Goal: Transaction & Acquisition: Purchase product/service

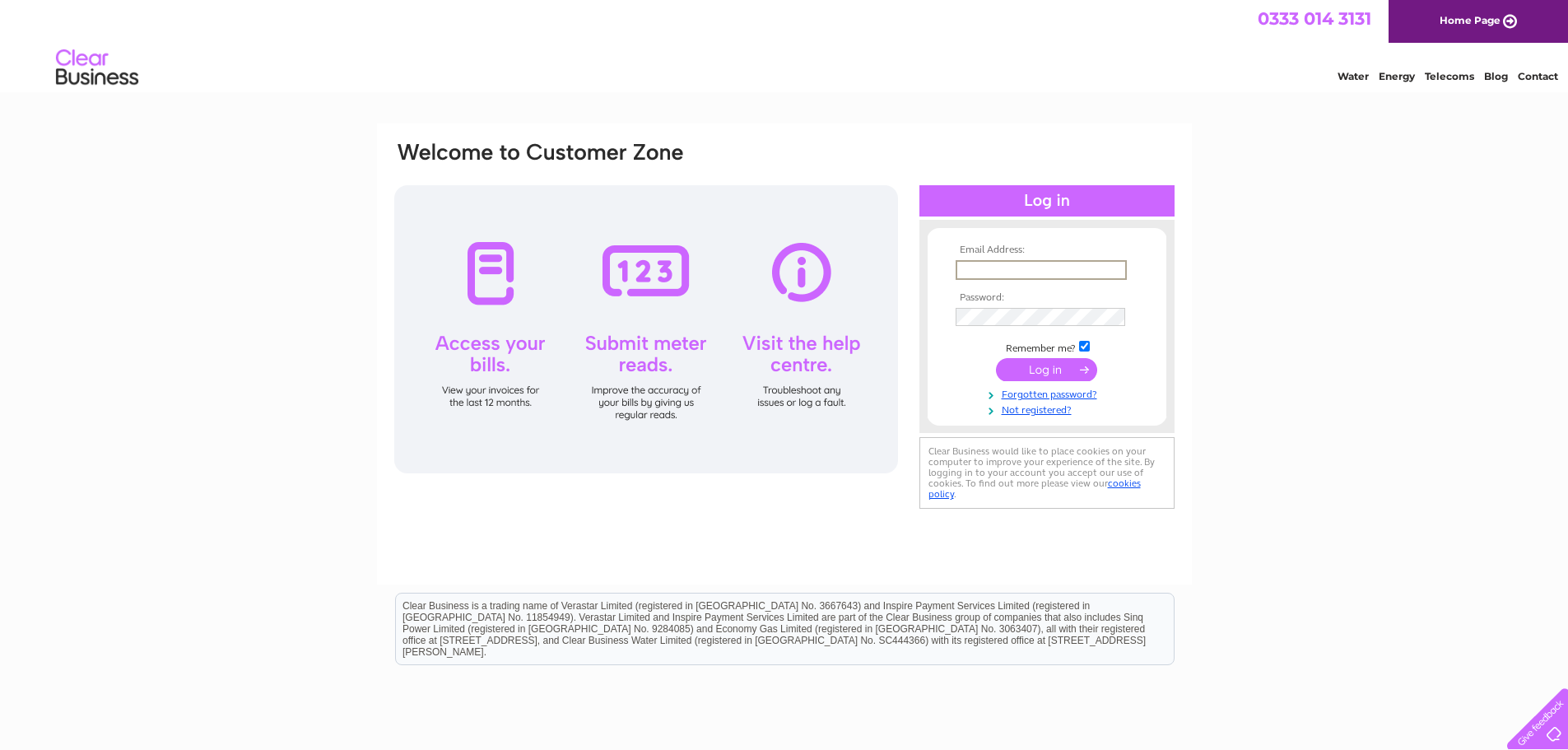
click at [1000, 265] on input "text" at bounding box center [1042, 270] width 172 height 20
type input "Karag614@gmail.com"
click at [1065, 370] on input "submit" at bounding box center [1046, 368] width 101 height 23
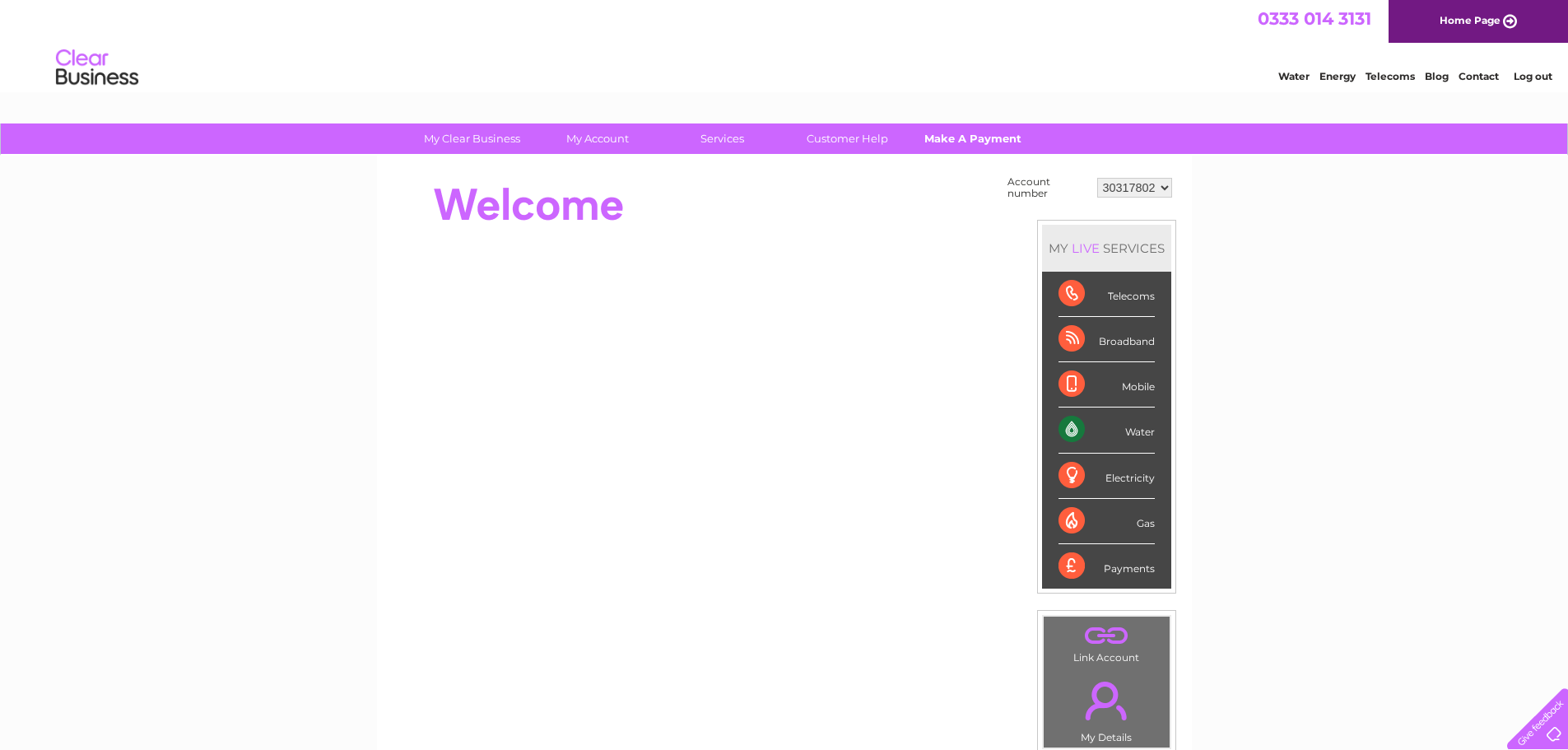
click at [978, 136] on link "Make A Payment" at bounding box center [973, 139] width 136 height 30
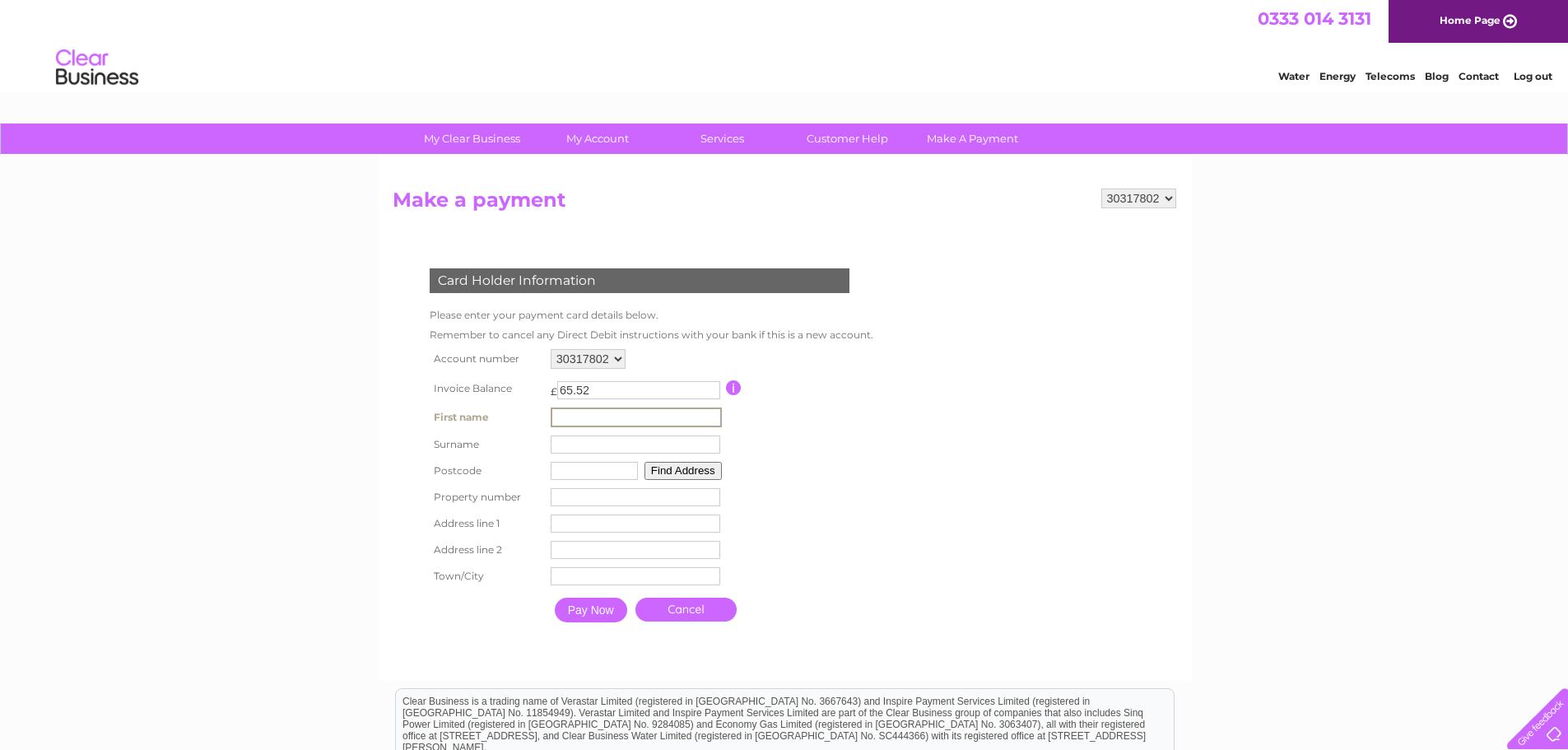
click at [590, 422] on input "text" at bounding box center [636, 417] width 172 height 20
type input "[PERSON_NAME]"
type input "FY4 1EG"
type input "14"
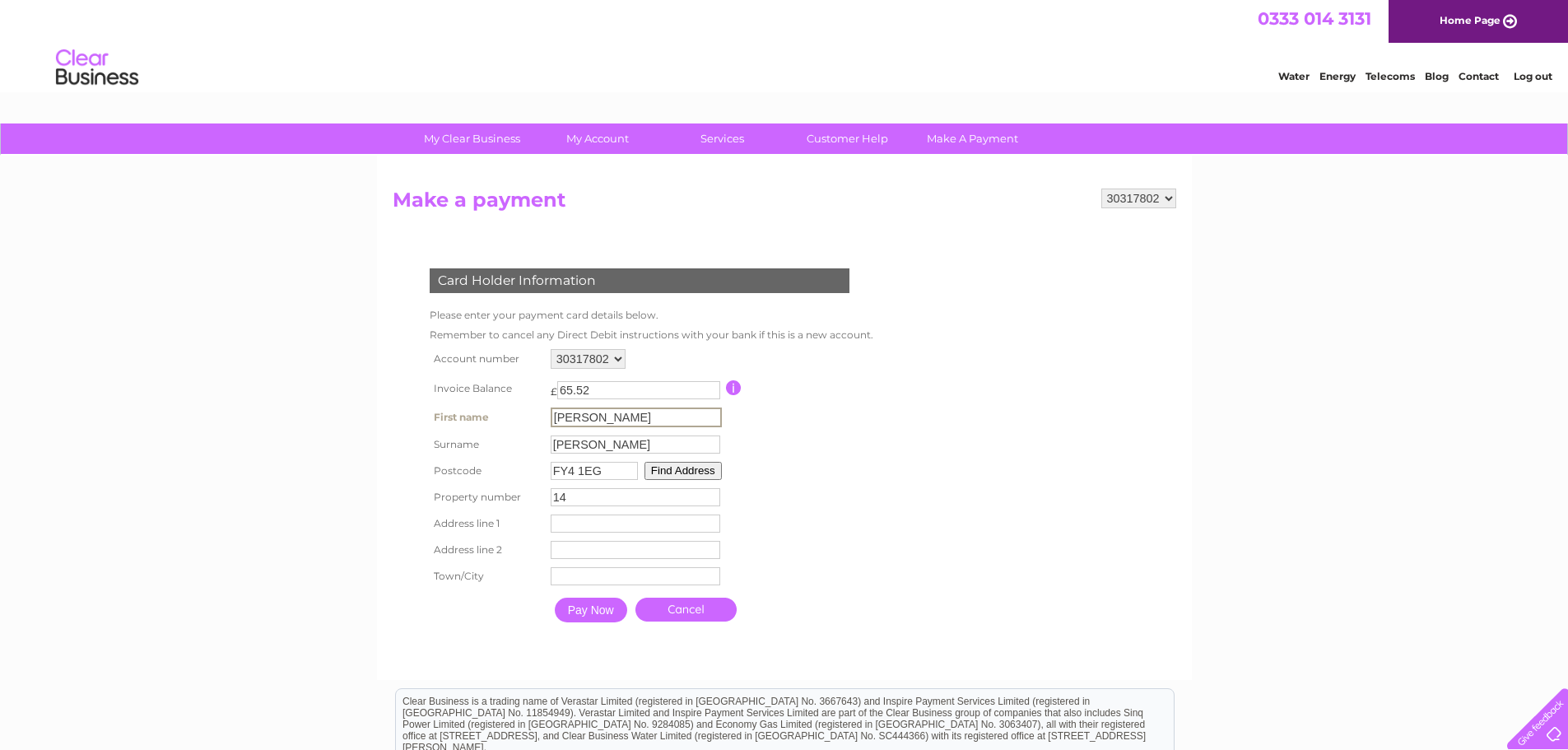
click at [672, 474] on button "Find Address" at bounding box center [683, 471] width 78 height 18
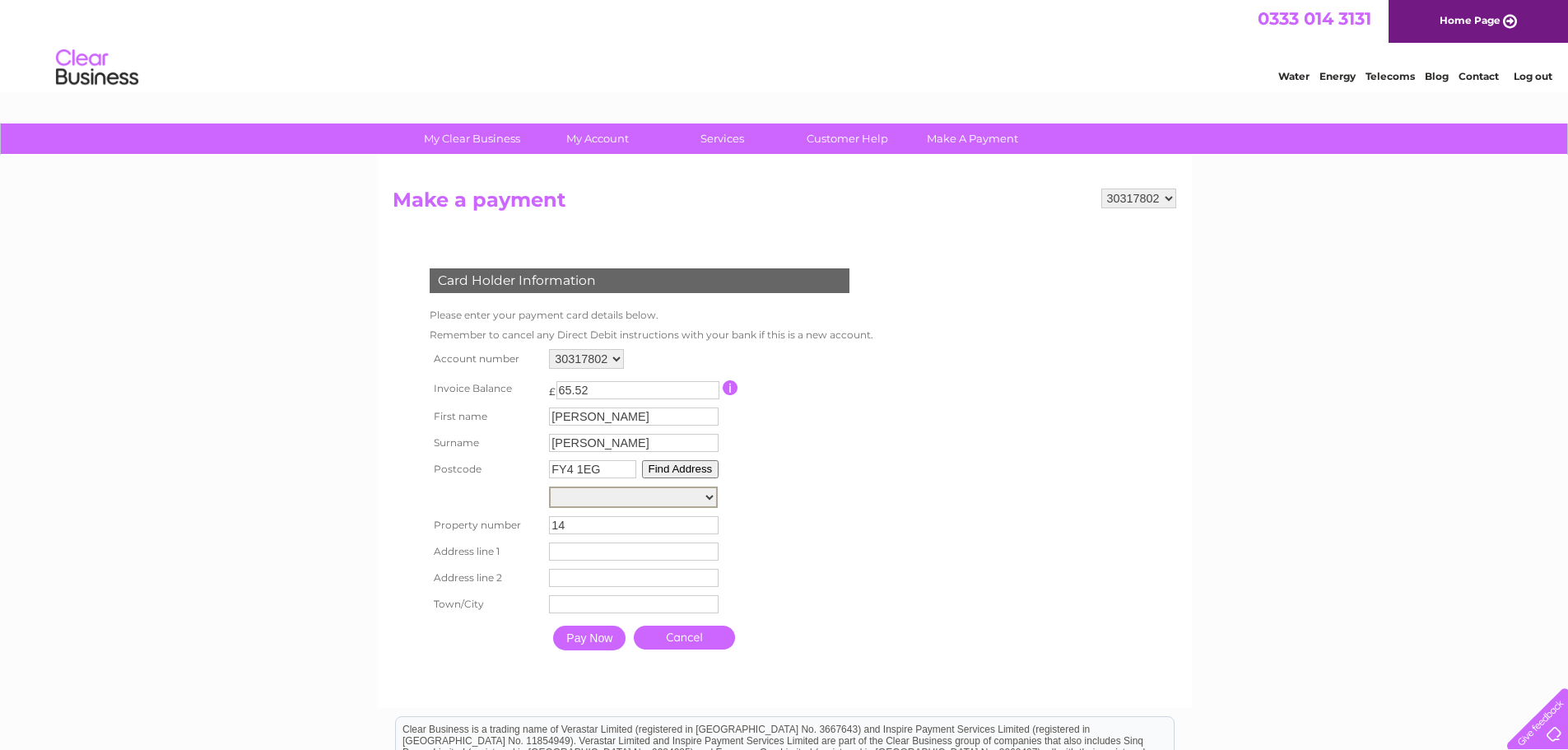
click at [648, 493] on select "[GEOGRAPHIC_DATA], [GEOGRAPHIC_DATA] Post Box 15M From [GEOGRAPHIC_DATA][PERSON…" at bounding box center [633, 498] width 169 height 21
select select "[STREET_ADDRESS][PERSON_NAME]"
click at [549, 487] on select "Street Record, Arlington Avenue Street Record, Jesmond Avenue Street Record, Th…" at bounding box center [633, 498] width 169 height 21
type input "Watson Road"
type input "Blackpool"
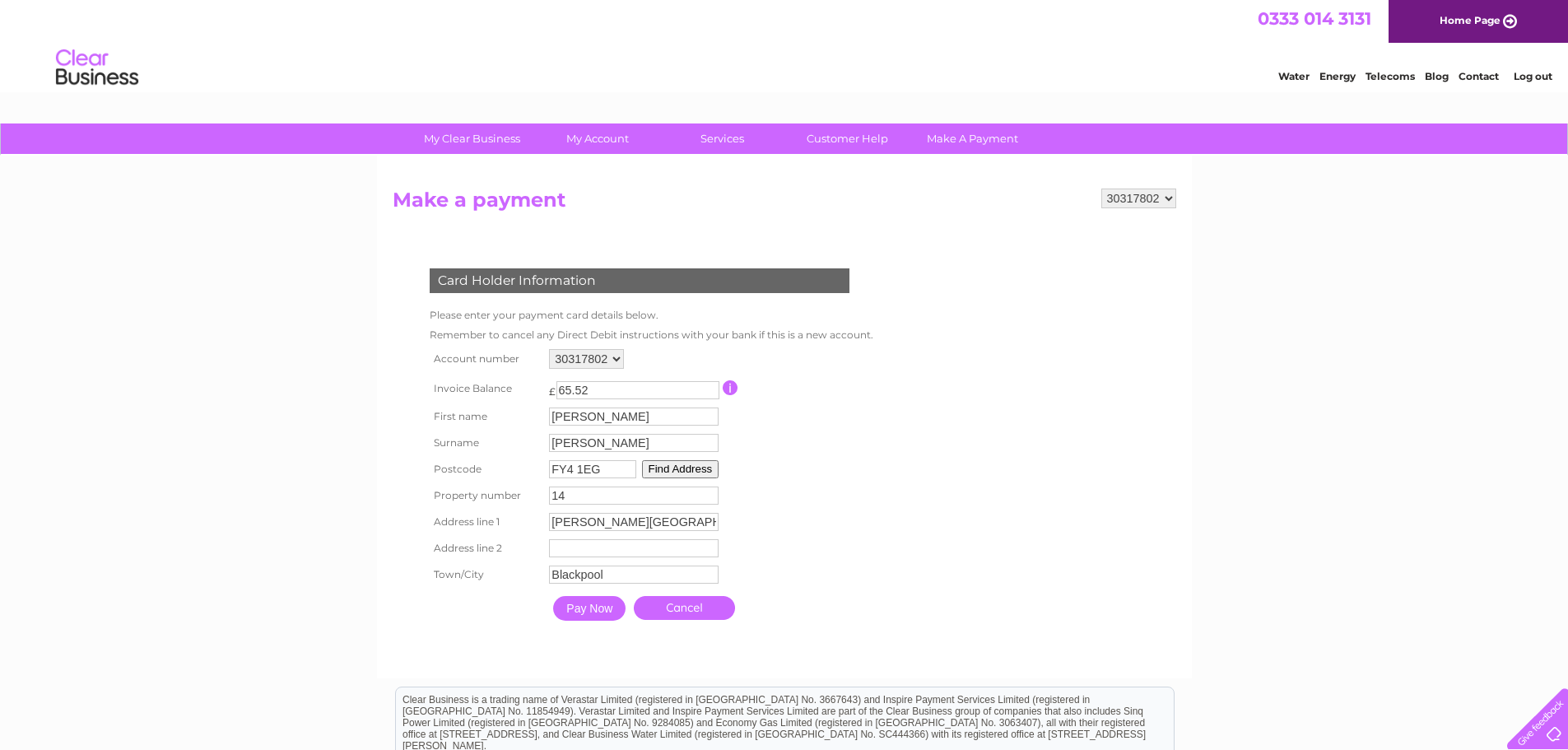
click at [608, 611] on input "Pay Now" at bounding box center [589, 609] width 72 height 25
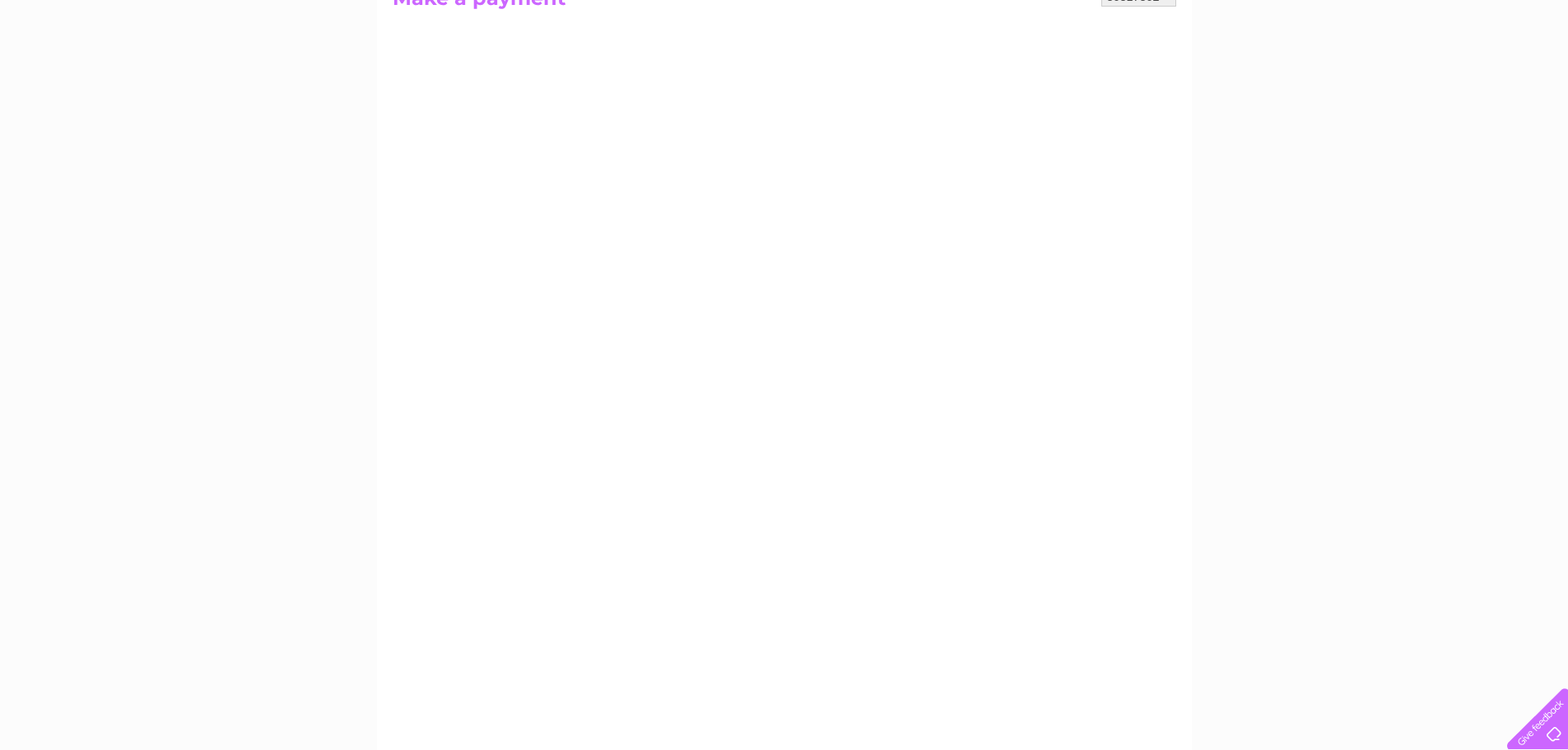
scroll to position [164, 0]
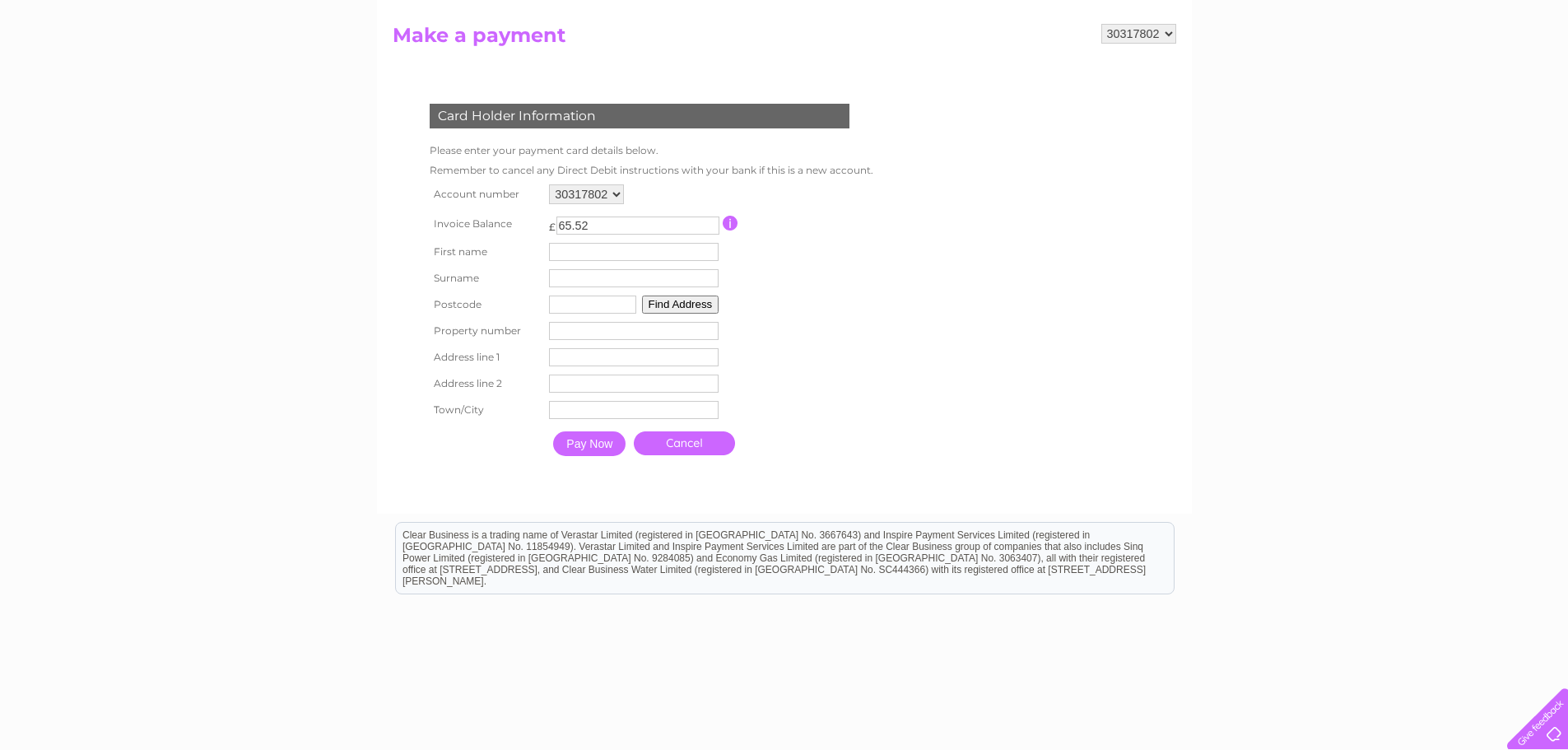
click at [583, 257] on input "text" at bounding box center [634, 252] width 170 height 18
type input "[PERSON_NAME]"
type input "FY4 1EG"
type input "14"
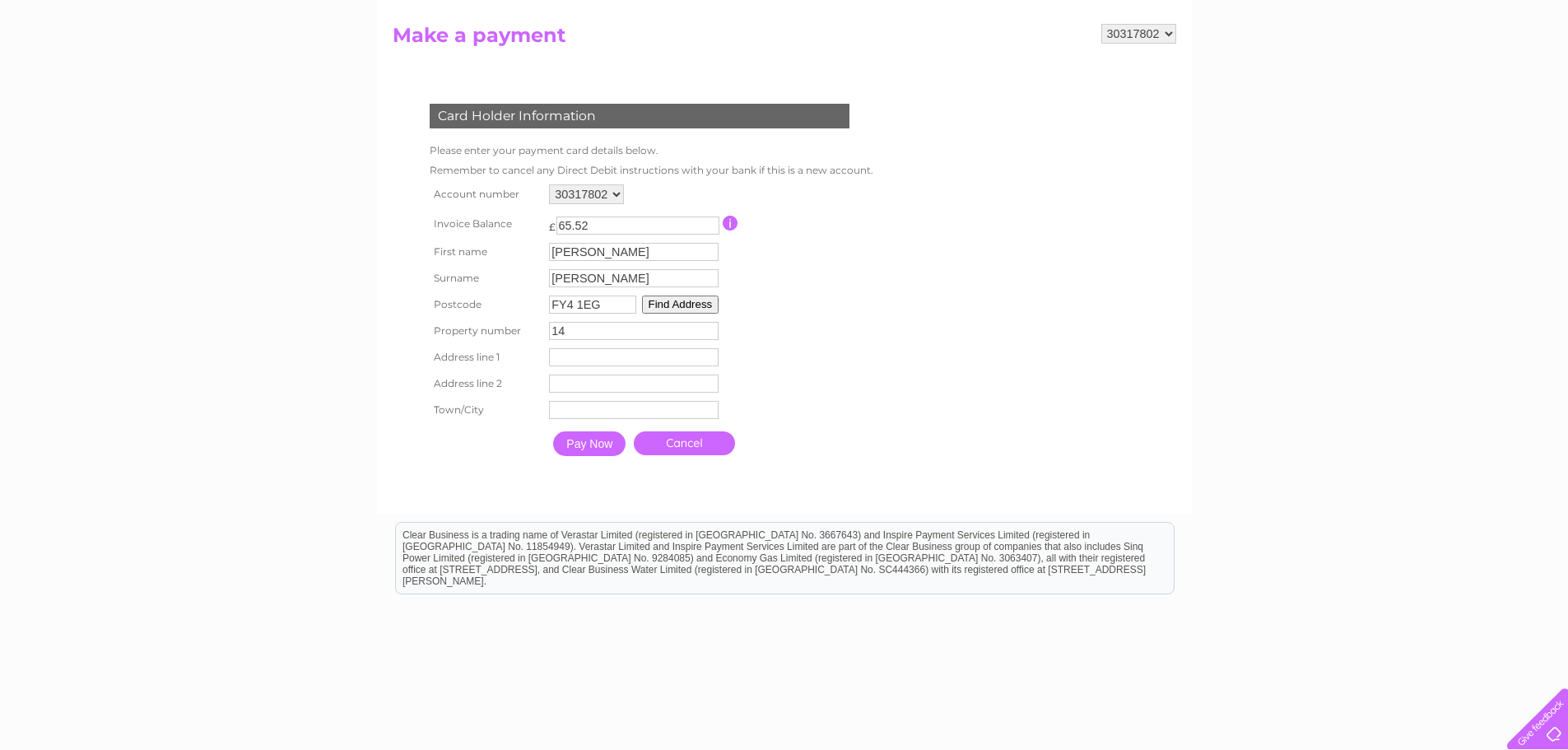
click at [707, 308] on button "Find Address" at bounding box center [681, 305] width 78 height 18
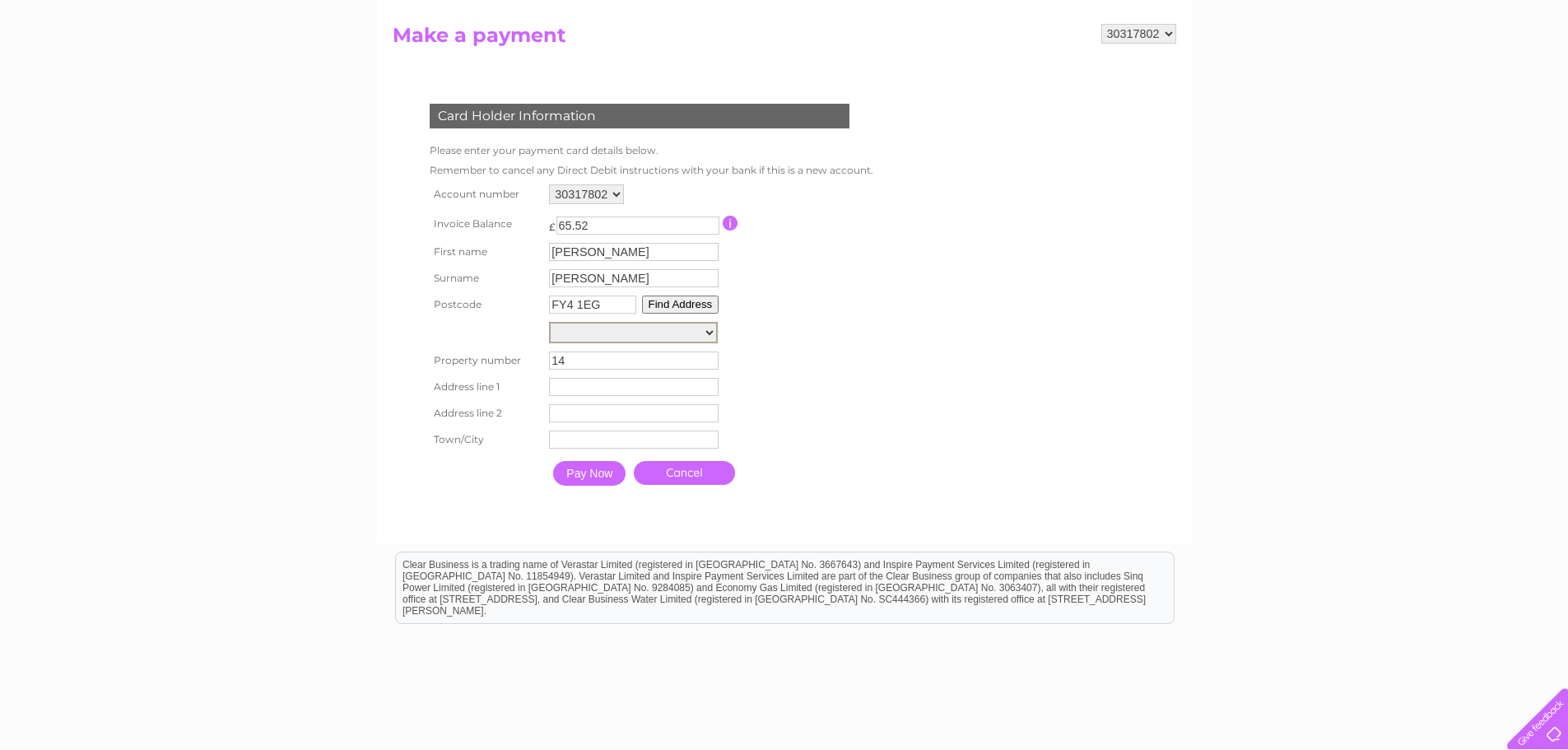
click at [641, 332] on select "Street Record, Arlington Avenue Street Record, Jesmond Avenue Street Record, Th…" at bounding box center [633, 333] width 169 height 21
select select "14,Watson Road,,Blackpool"
click at [549, 322] on select "Street Record, Arlington Avenue Street Record, Jesmond Avenue Street Record, Th…" at bounding box center [633, 333] width 169 height 21
type input "Watson Road"
type input "Blackpool"
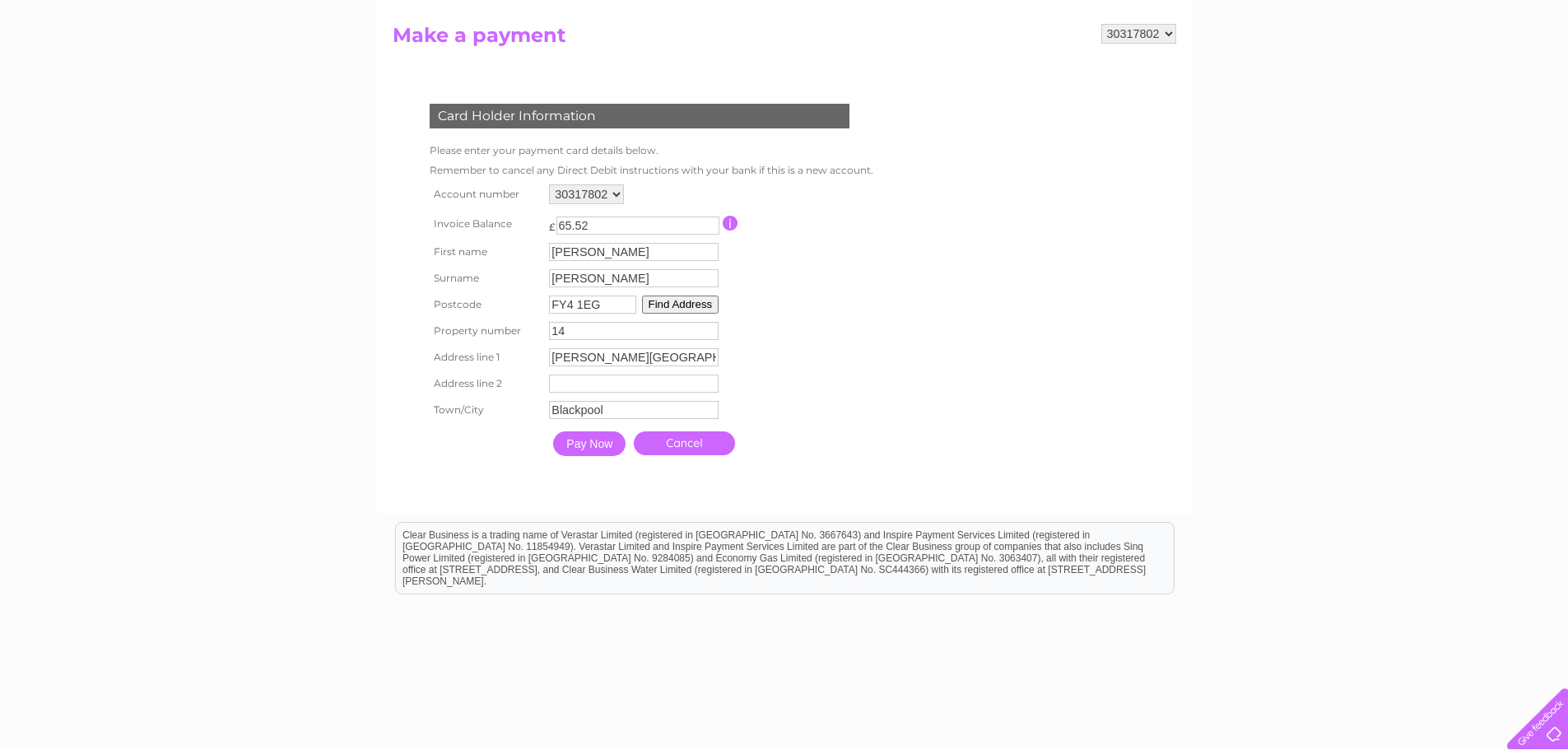
click at [906, 461] on form "30317802 Make a payment Card Holder Information Please enter your payment card …" at bounding box center [784, 261] width 784 height 474
click at [599, 439] on input "Pay Now" at bounding box center [589, 444] width 72 height 25
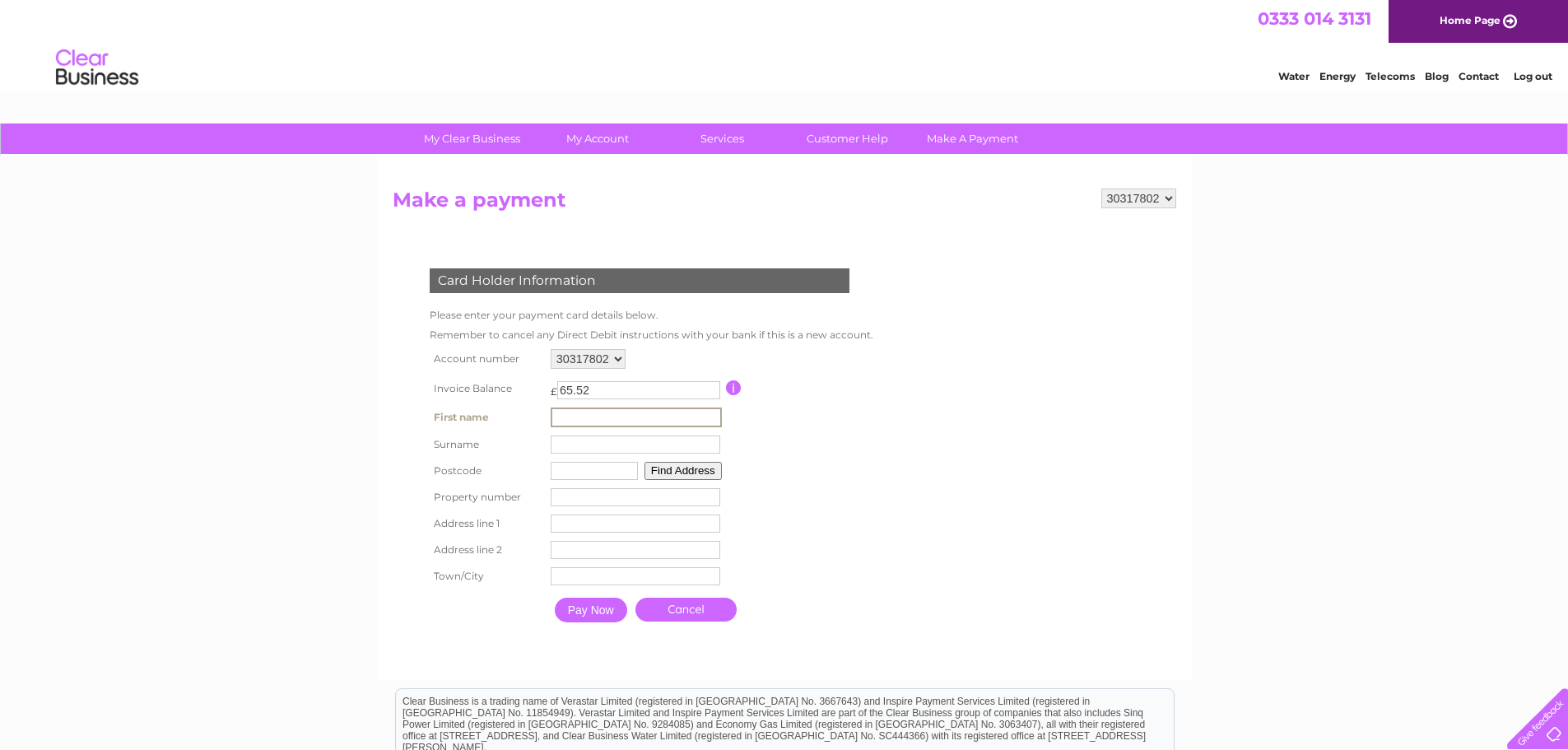
click at [632, 421] on input "text" at bounding box center [636, 417] width 172 height 20
type input "[PERSON_NAME]"
type input "FY4 1EG"
type input "14"
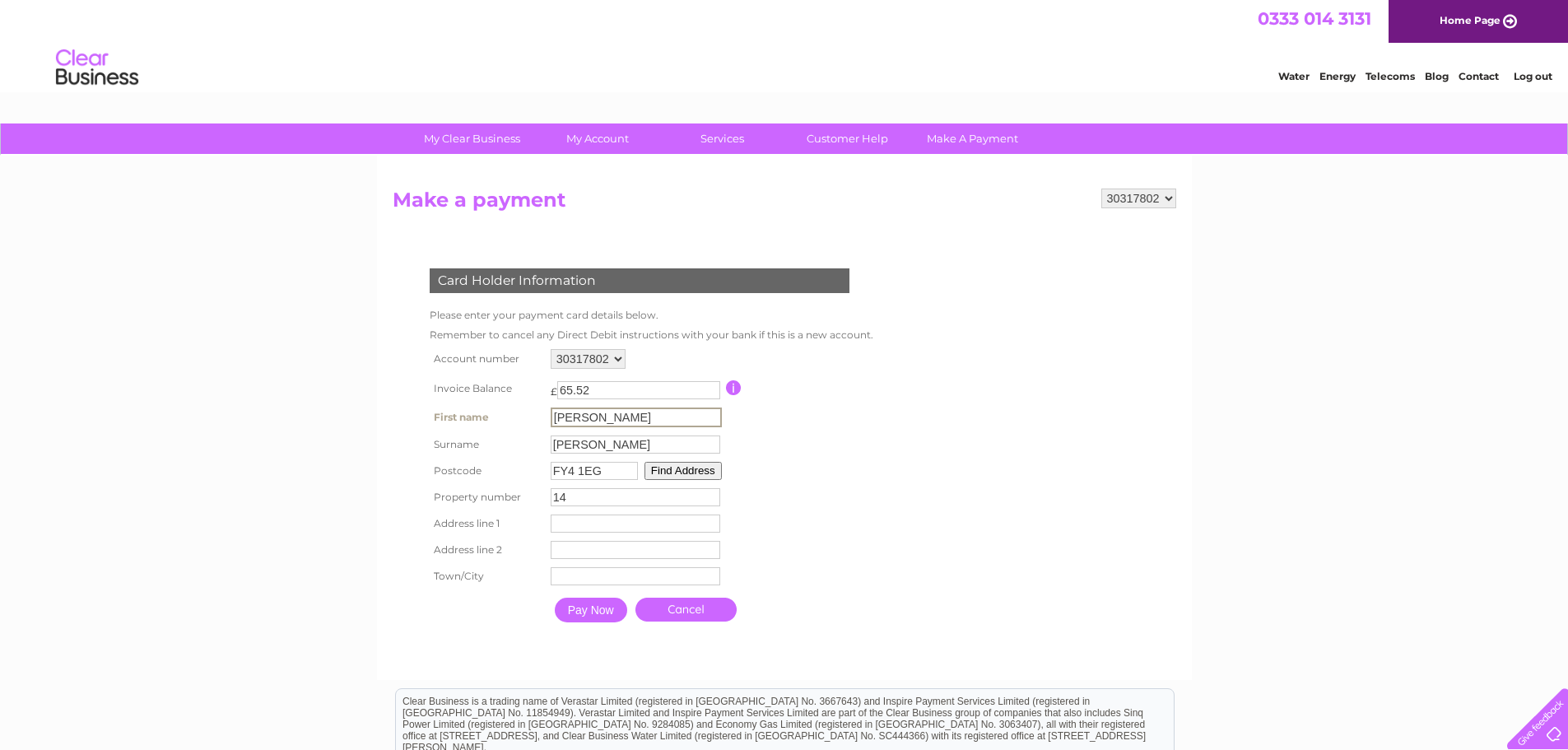
click at [681, 465] on button "Find Address" at bounding box center [683, 471] width 78 height 18
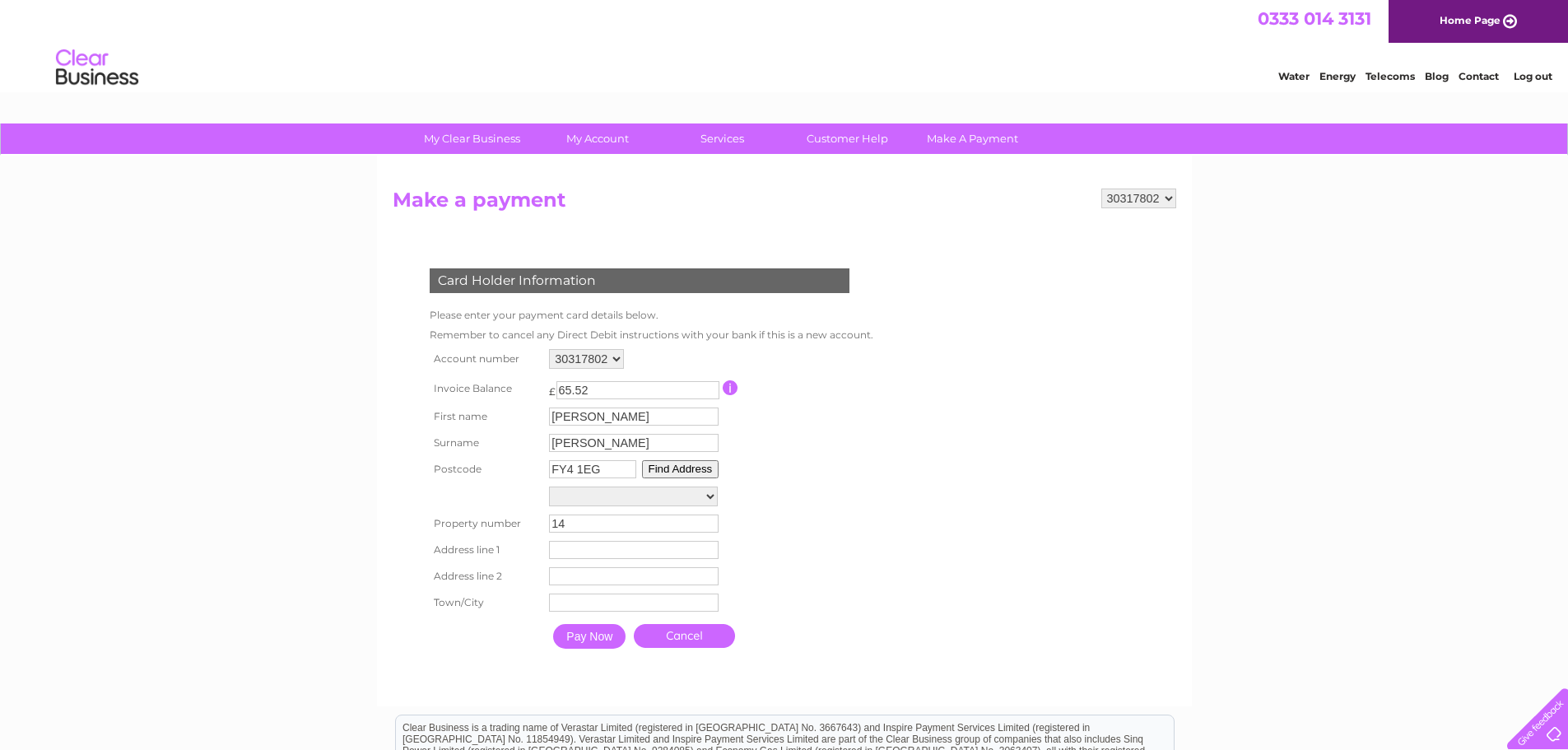
click at [644, 497] on select "[GEOGRAPHIC_DATA], [GEOGRAPHIC_DATA] Post Box 15M From [GEOGRAPHIC_DATA][PERSON…" at bounding box center [633, 497] width 169 height 20
select select "[STREET_ADDRESS][PERSON_NAME]"
click at [549, 487] on select "[GEOGRAPHIC_DATA], [GEOGRAPHIC_DATA] Post Box 15M From [GEOGRAPHIC_DATA][PERSON…" at bounding box center [633, 498] width 169 height 21
type input "[PERSON_NAME][GEOGRAPHIC_DATA]"
type input "Blackpool"
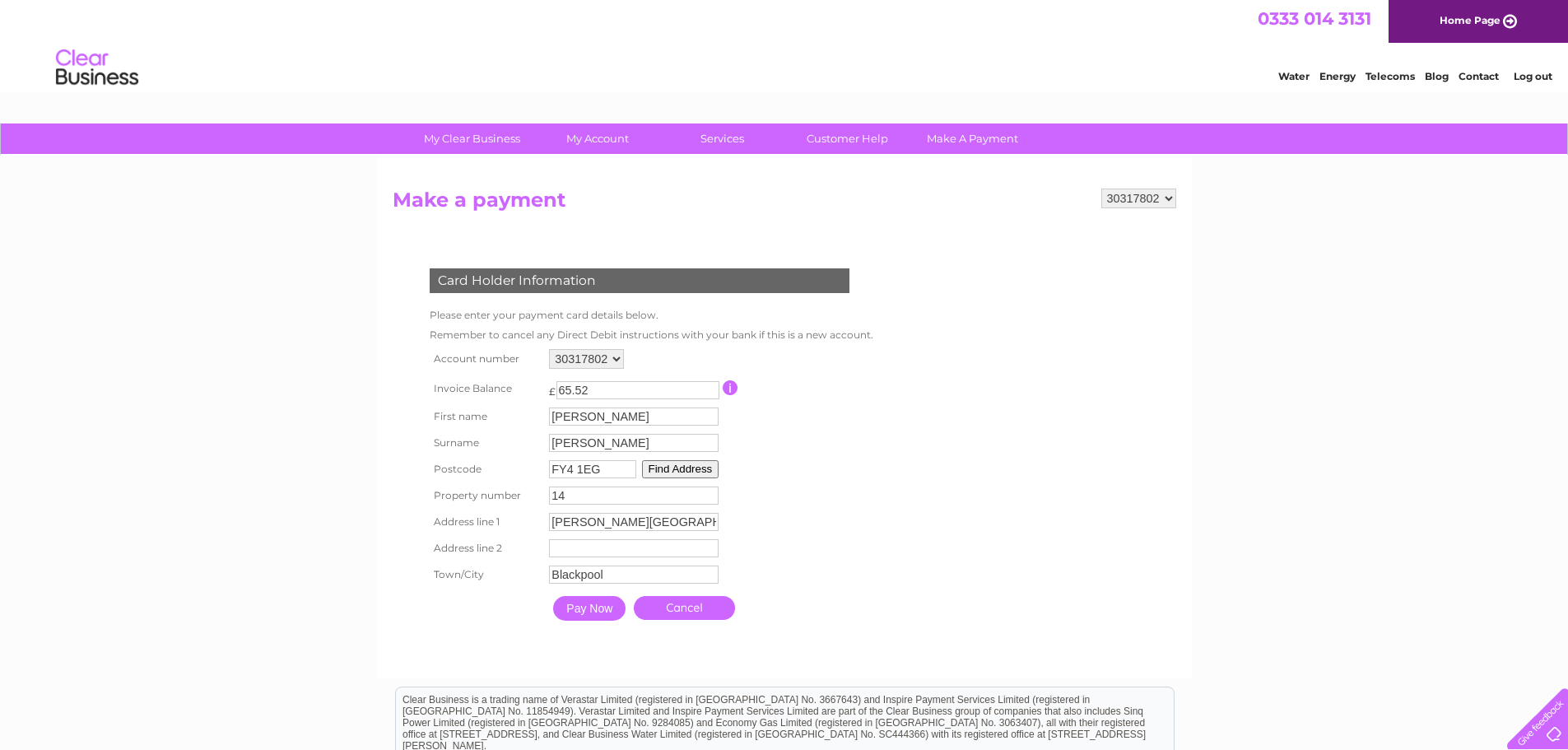
click at [593, 605] on input "Pay Now" at bounding box center [589, 609] width 72 height 25
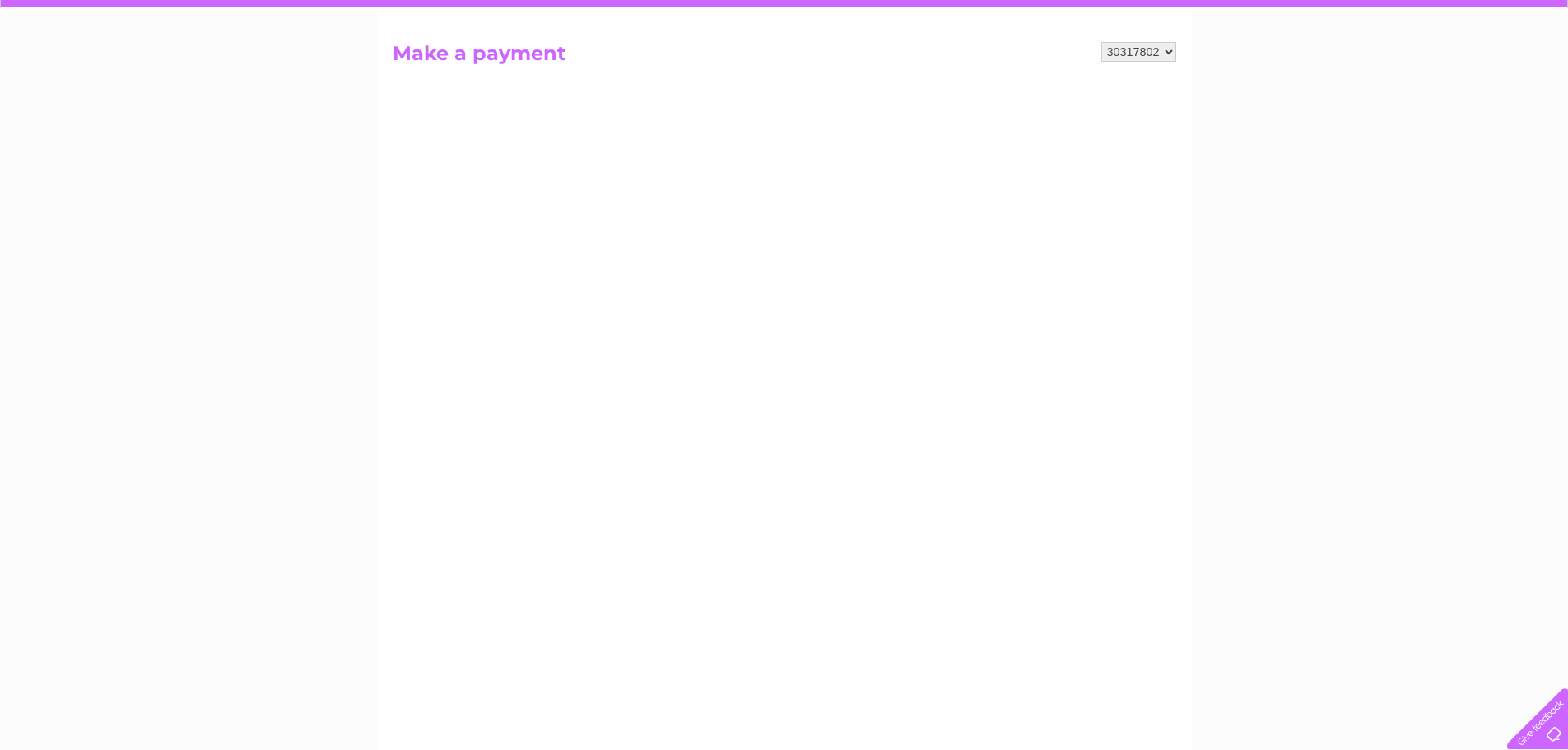
scroll to position [164, 0]
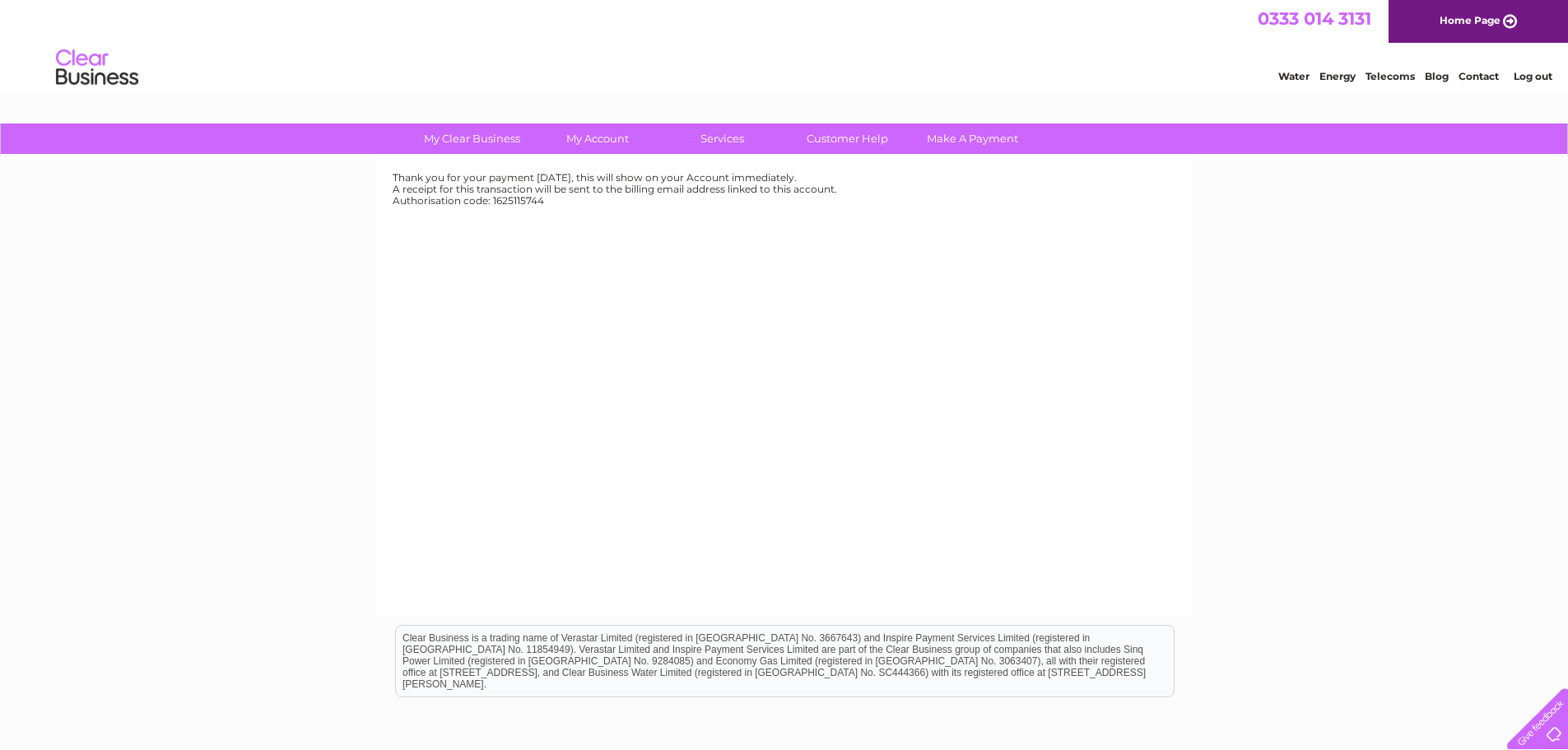
click at [1430, 586] on div "My Clear Business Login Details My Details My Preferences Link Account My Accou…" at bounding box center [784, 510] width 1568 height 775
drag, startPoint x: 547, startPoint y: 204, endPoint x: 392, endPoint y: 175, distance: 157.7
click at [392, 175] on div "Thank you for your payment [DATE], this will show on your Account immediately. …" at bounding box center [784, 190] width 784 height 34
copy div "Thank you for your payment [DATE], this will show on your Account immediately. …"
click at [281, 392] on div "My Clear Business Login Details My Details My Preferences Link Account My Accou…" at bounding box center [784, 510] width 1568 height 775
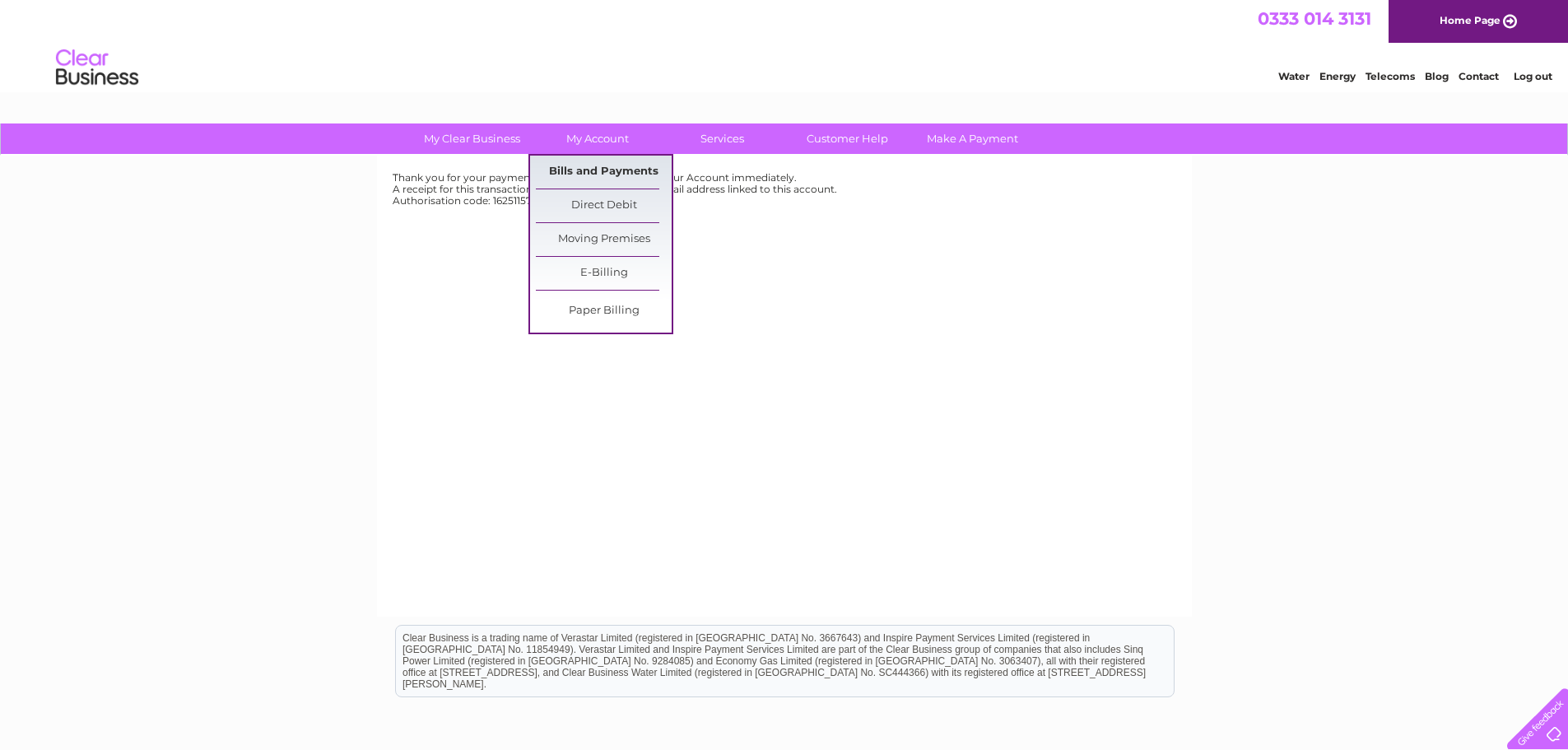
click at [612, 176] on link "Bills and Payments" at bounding box center [604, 172] width 136 height 33
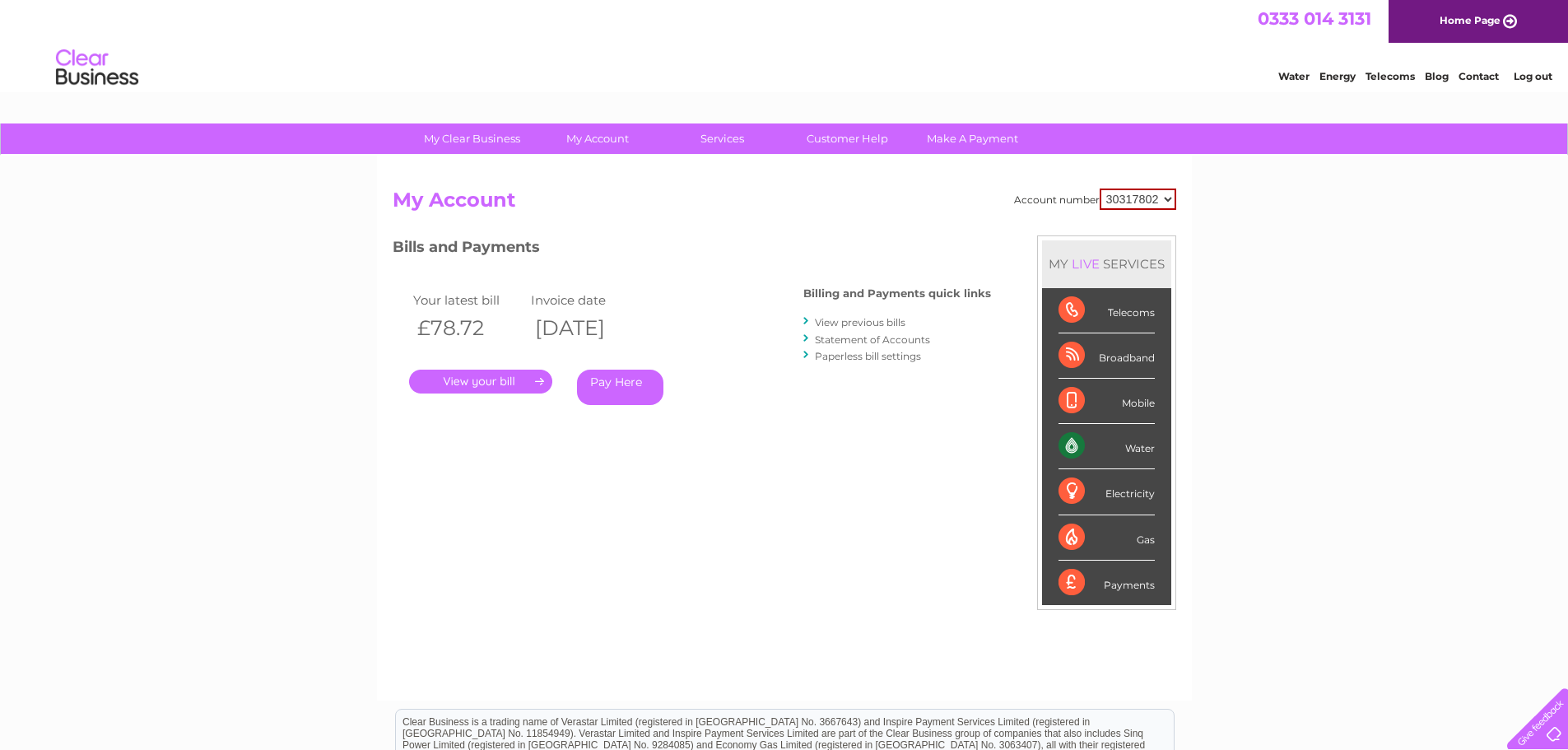
click at [868, 321] on link "View previous bills" at bounding box center [859, 323] width 90 height 13
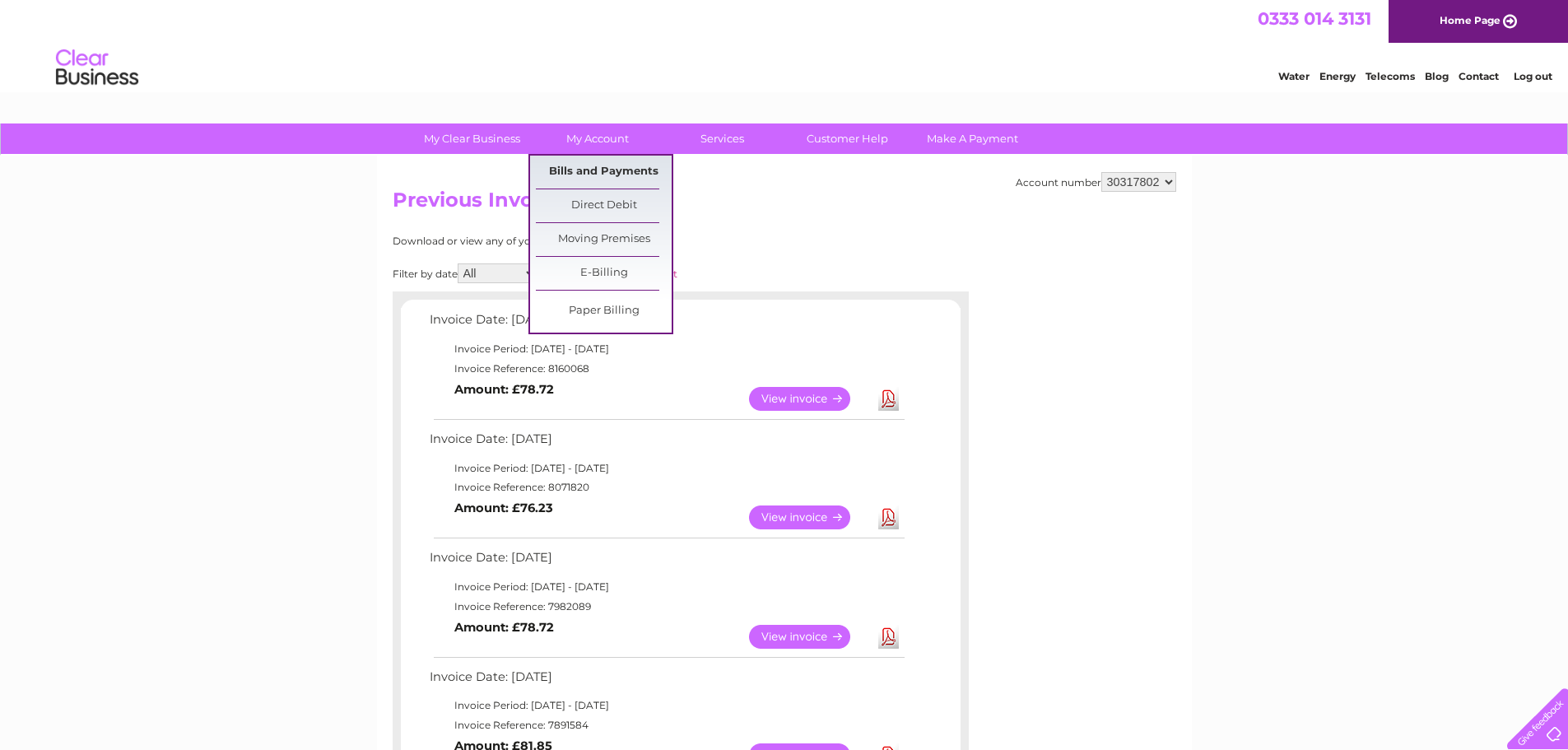
click at [614, 167] on link "Bills and Payments" at bounding box center [604, 172] width 136 height 33
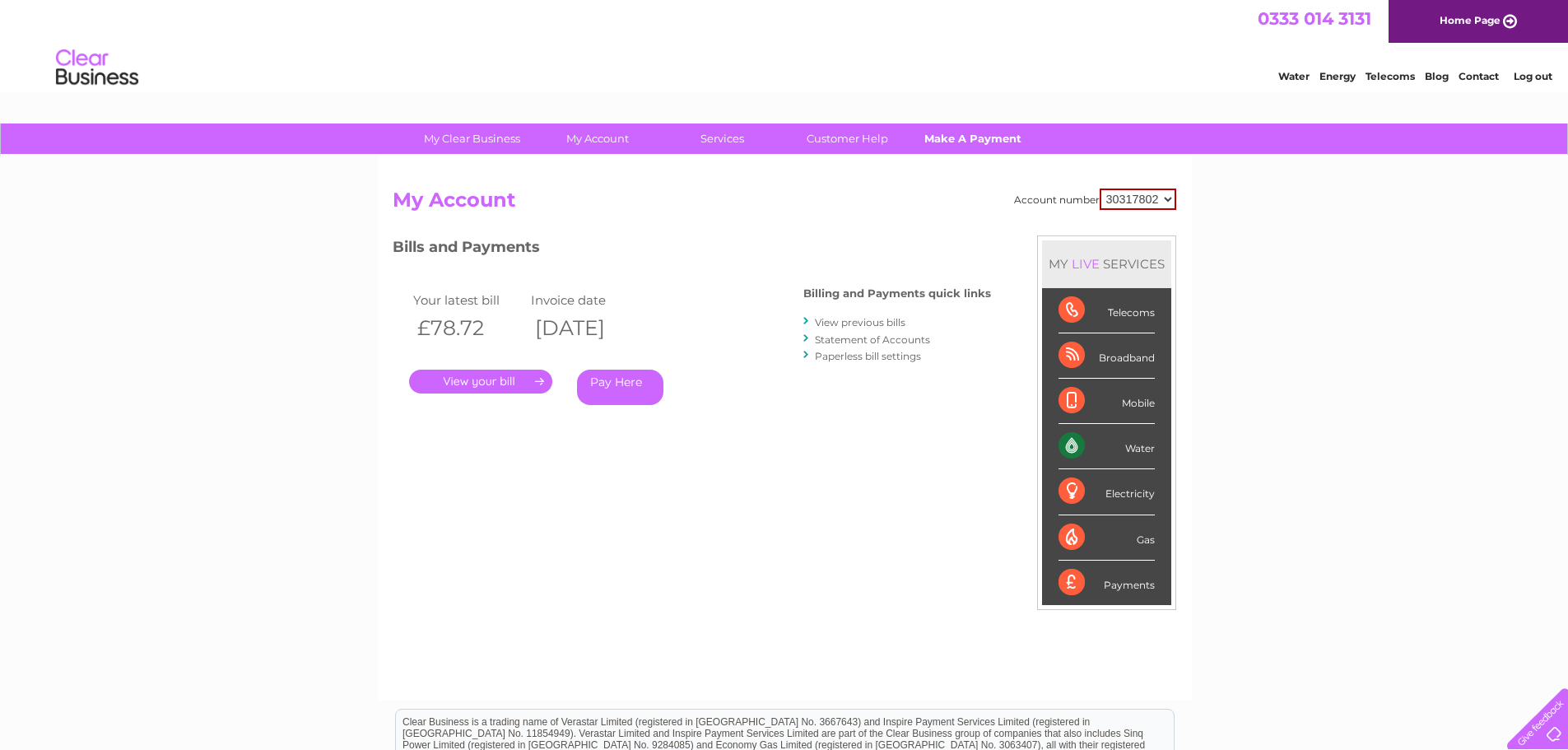
click at [964, 139] on link "Make A Payment" at bounding box center [973, 139] width 136 height 30
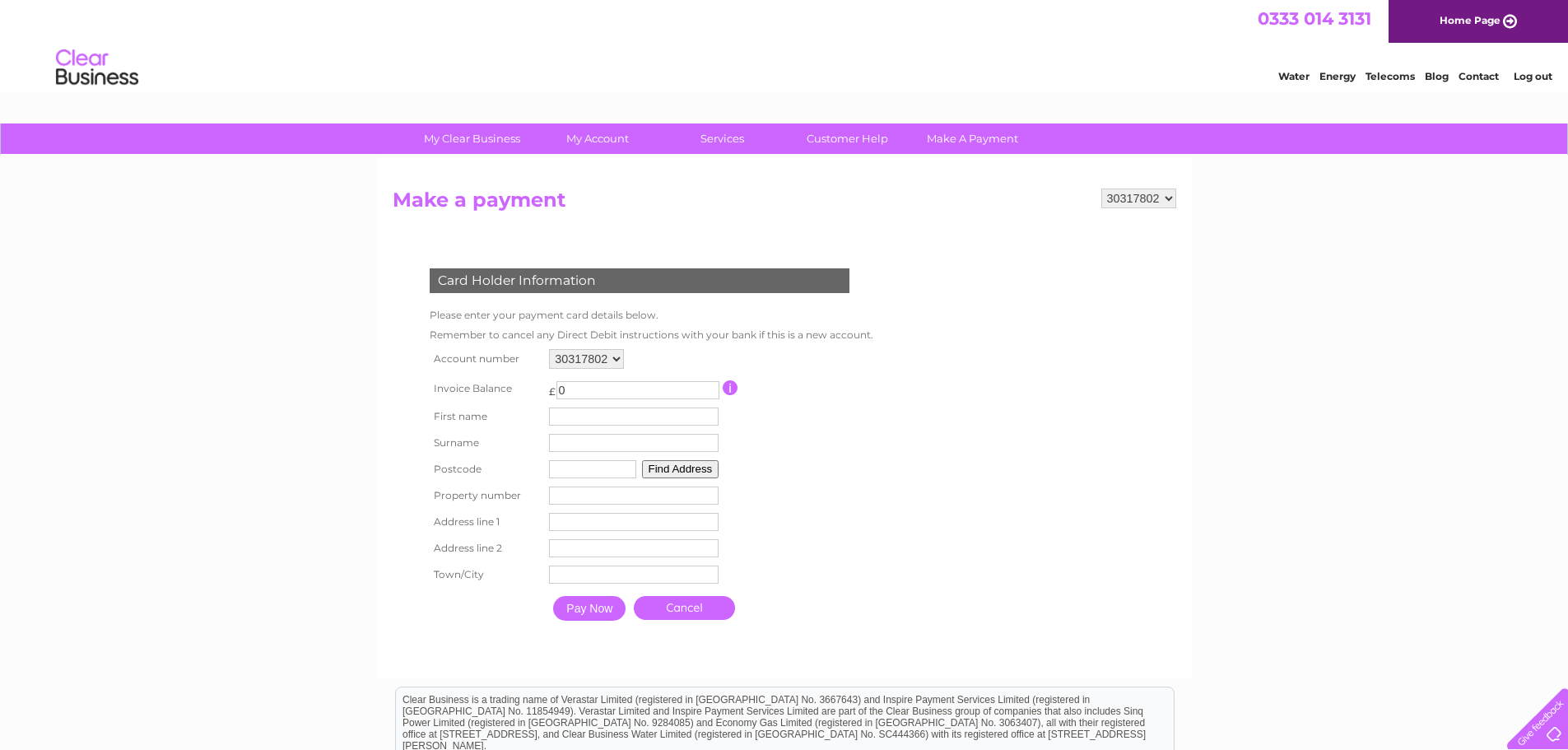
click at [612, 225] on form "30317802 Make a payment Card Holder Information Please enter your payment card …" at bounding box center [784, 426] width 784 height 474
click at [1073, 405] on form "30317802 Make a payment Card Holder Information Please enter your payment card …" at bounding box center [784, 426] width 784 height 474
